Goal: Find specific page/section: Find specific page/section

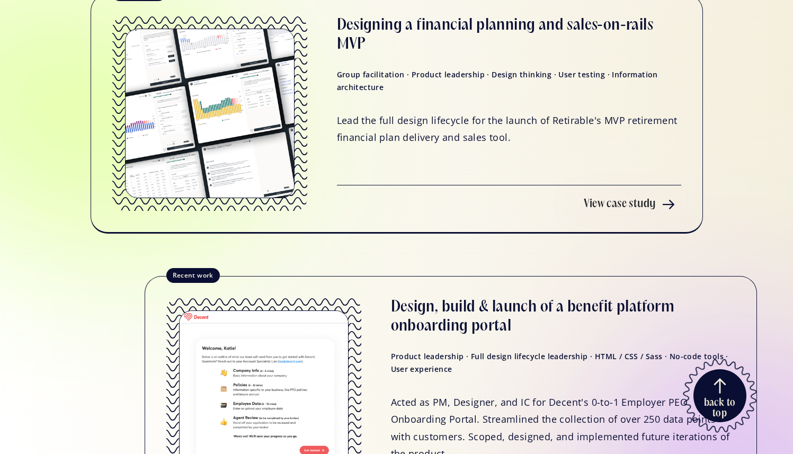
scroll to position [1283, 0]
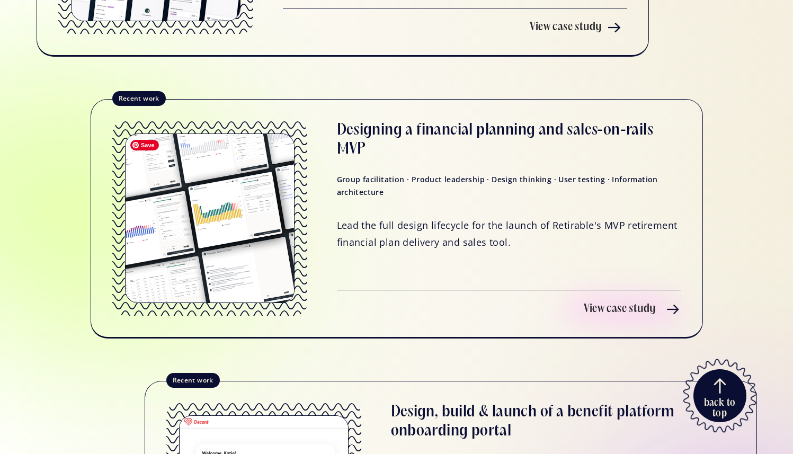
click at [246, 167] on img at bounding box center [210, 219] width 170 height 170
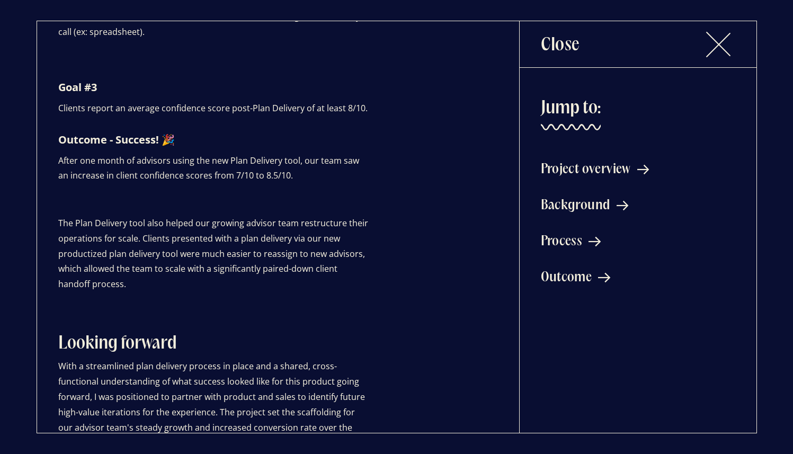
scroll to position [5223, 0]
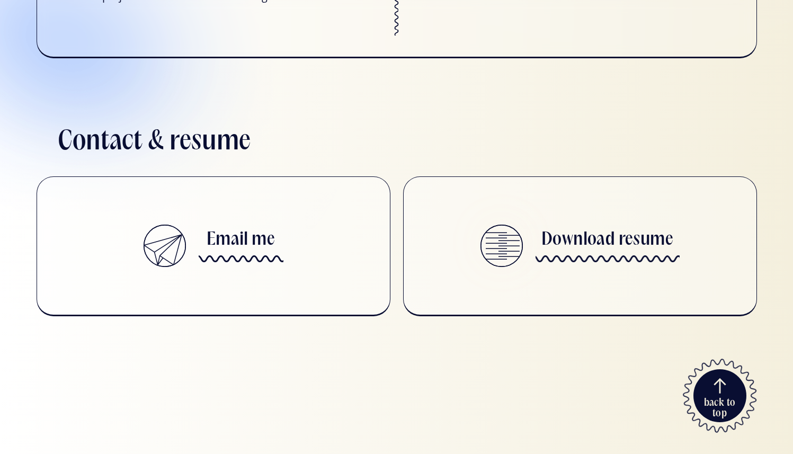
scroll to position [3787, 0]
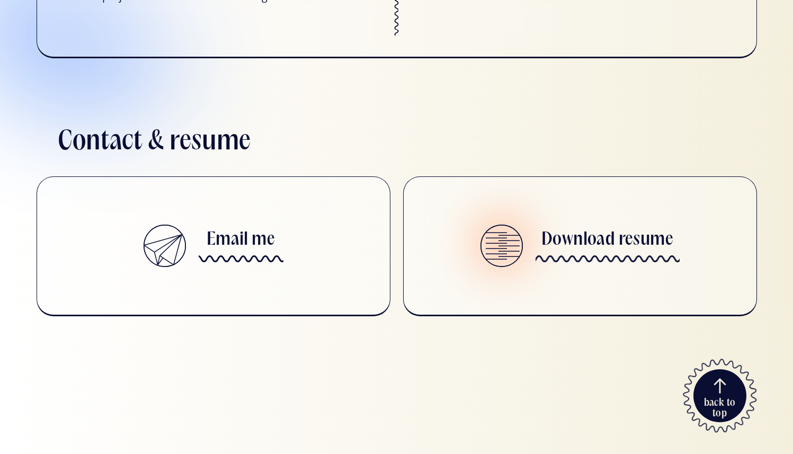
click at [610, 248] on h3 "Download resume" at bounding box center [608, 240] width 132 height 22
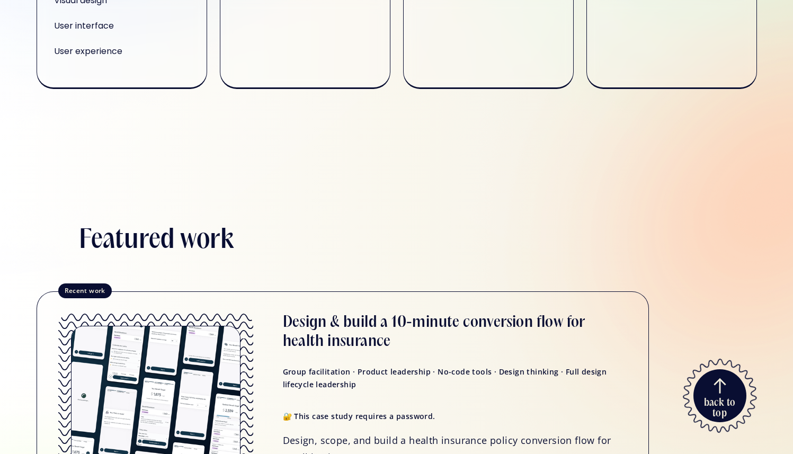
scroll to position [0, 0]
